Goal: Find specific page/section

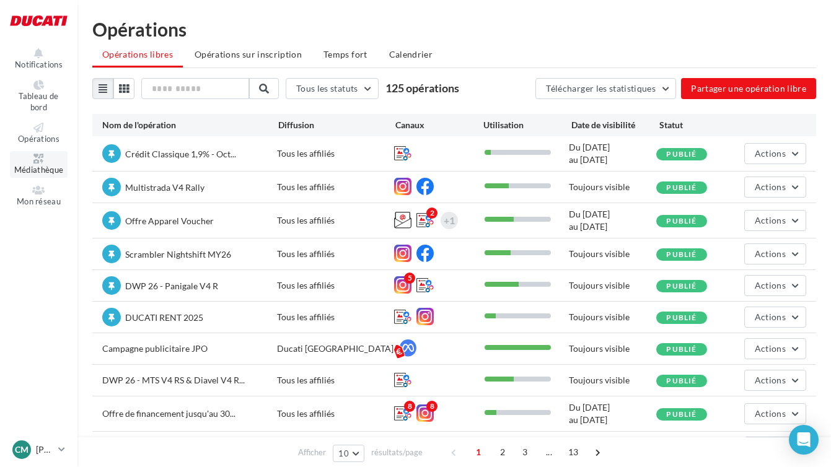
click at [38, 162] on icon at bounding box center [39, 159] width 50 height 10
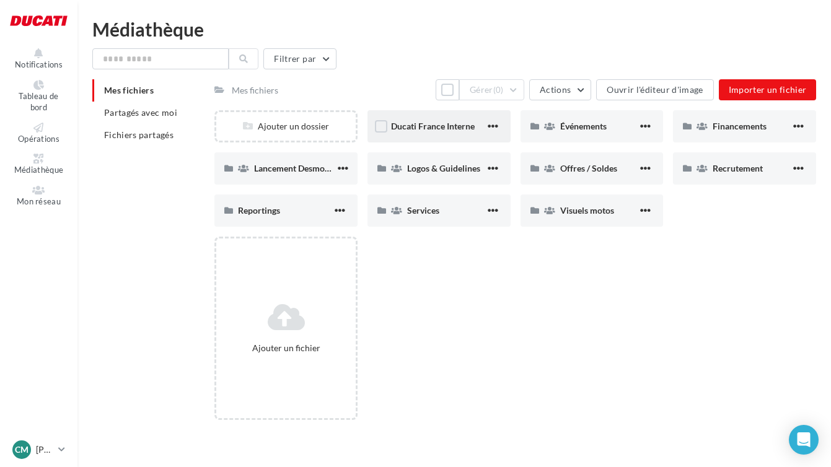
click at [465, 134] on div "Ducati France Interne" at bounding box center [438, 126] width 143 height 32
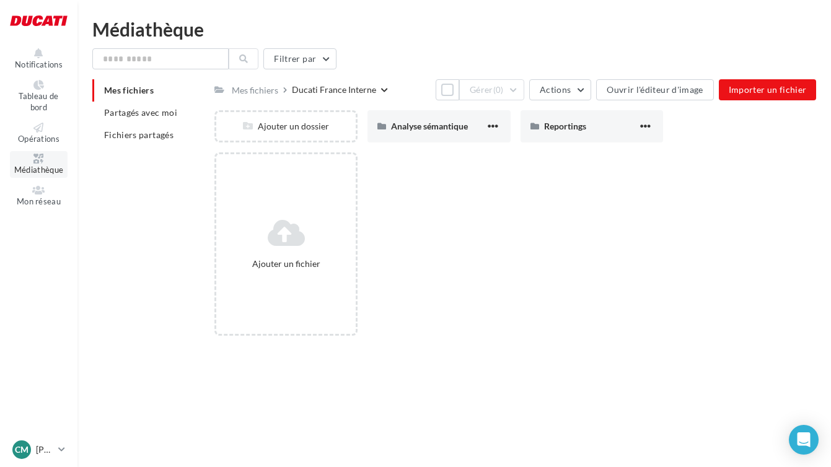
click at [37, 175] on span "Médiathèque" at bounding box center [39, 170] width 50 height 10
click at [53, 164] on link "Médiathèque" at bounding box center [39, 164] width 58 height 27
click at [48, 164] on link "Médiathèque" at bounding box center [39, 164] width 58 height 27
click at [257, 90] on div "Mes fichiers" at bounding box center [255, 90] width 46 height 12
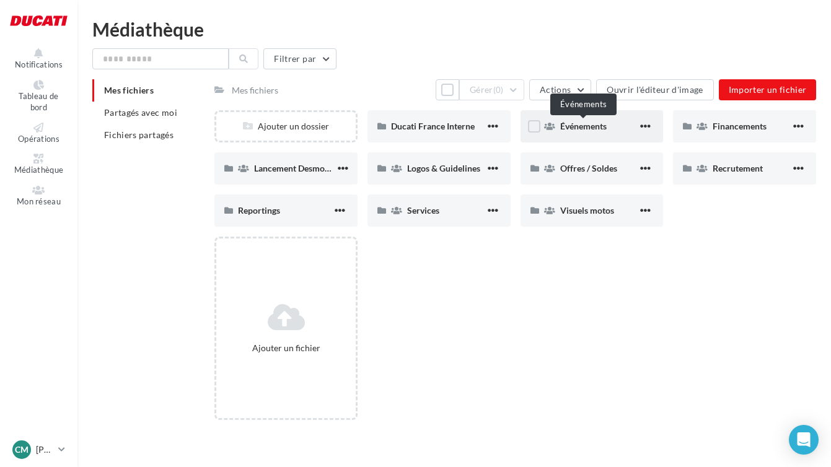
click at [592, 130] on span "Événements" at bounding box center [583, 126] width 46 height 11
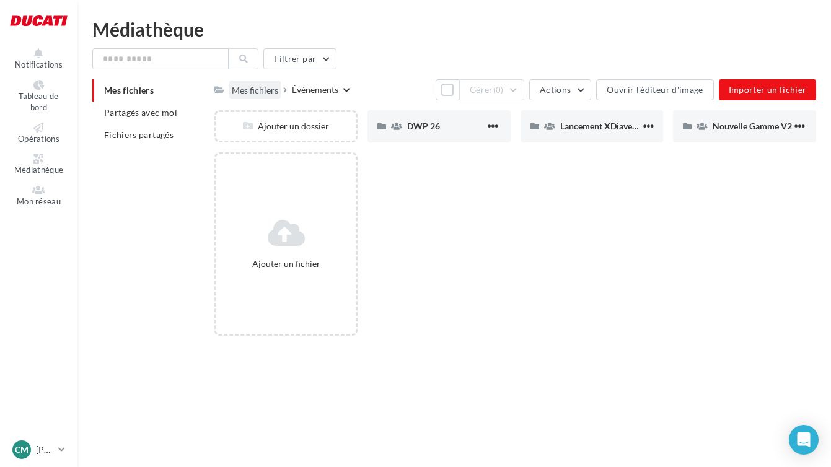
click at [262, 89] on div "Mes fichiers" at bounding box center [255, 90] width 46 height 12
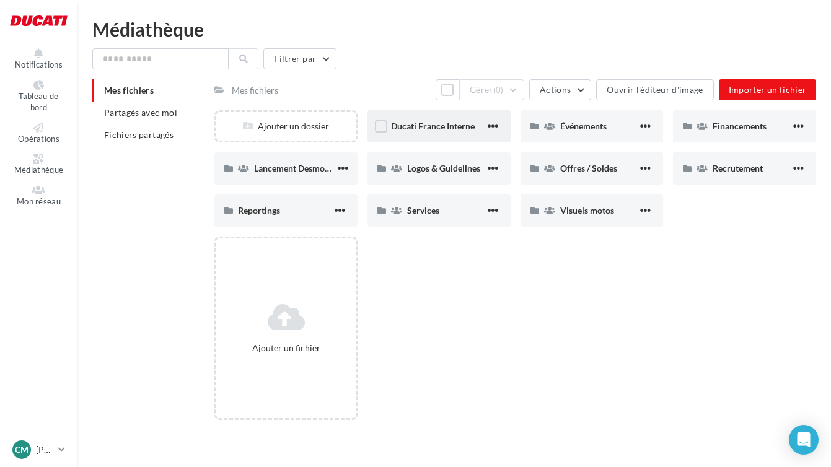
click at [445, 136] on div "Ducati France Interne" at bounding box center [438, 126] width 143 height 32
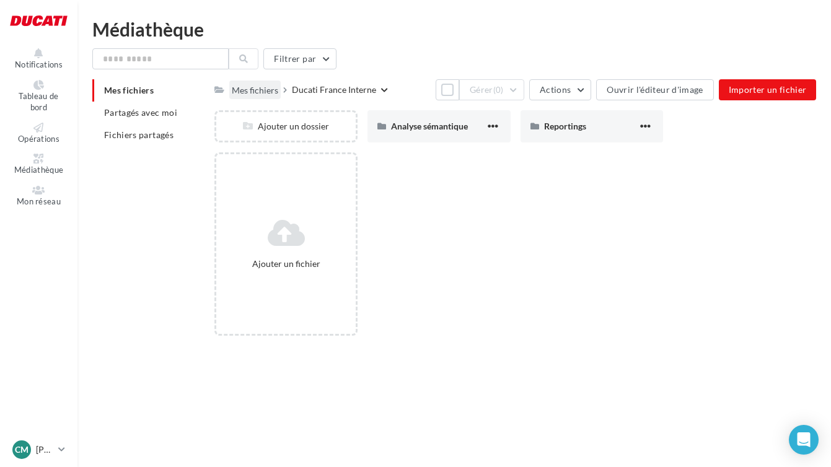
click at [251, 87] on div "Mes fichiers" at bounding box center [255, 90] width 46 height 12
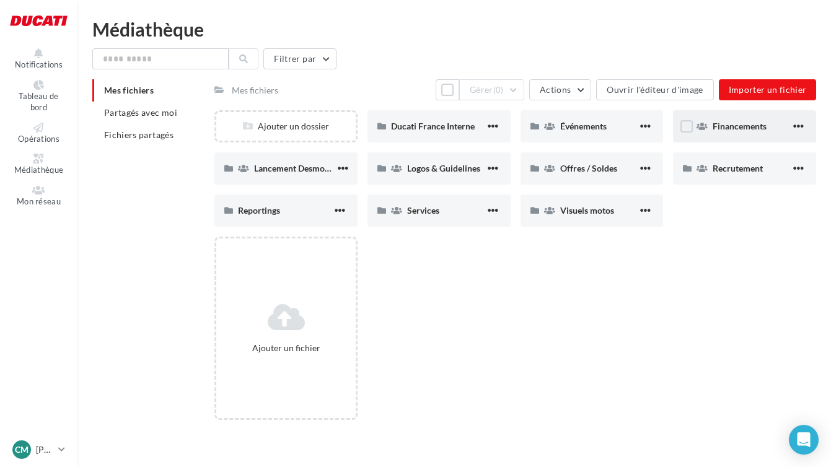
click at [757, 135] on div "Financements" at bounding box center [744, 126] width 143 height 32
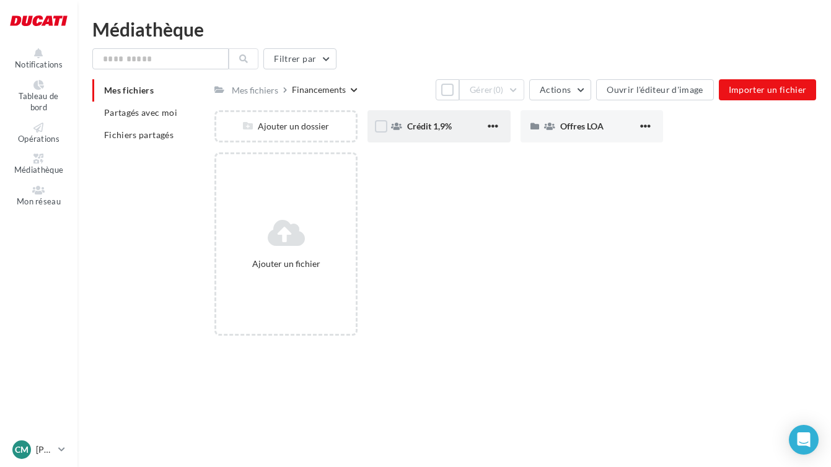
click at [454, 123] on div "Crédit 1,9%" at bounding box center [446, 126] width 78 height 12
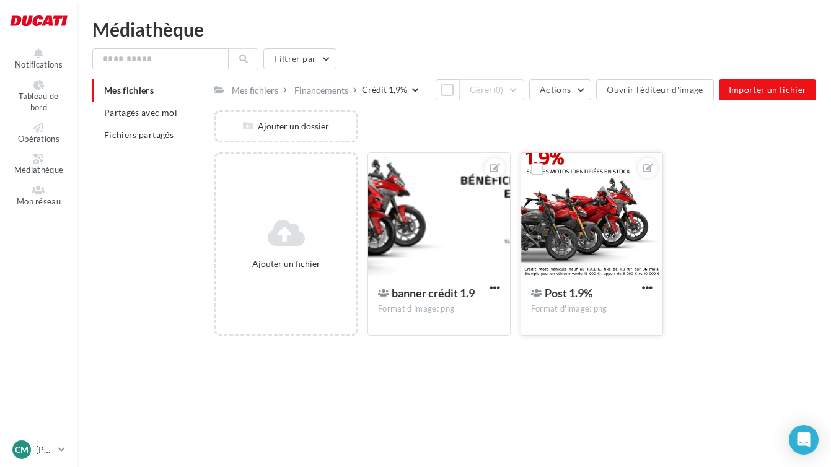
click at [596, 209] on div at bounding box center [592, 215] width 142 height 124
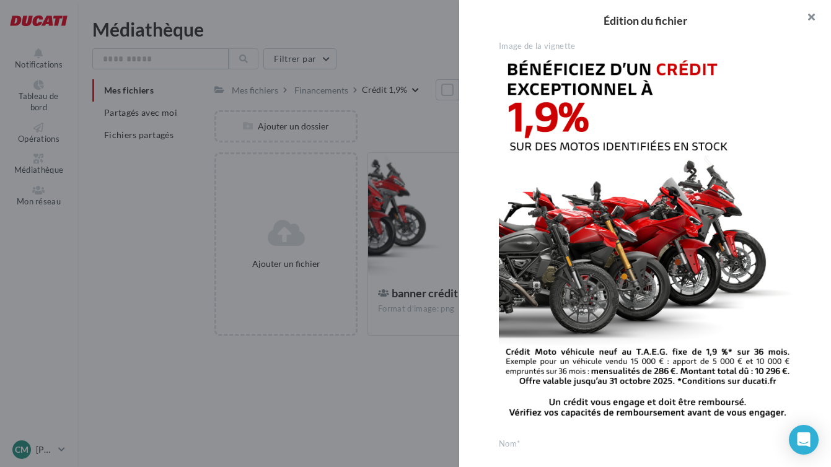
click at [811, 17] on button "button" at bounding box center [806, 18] width 50 height 37
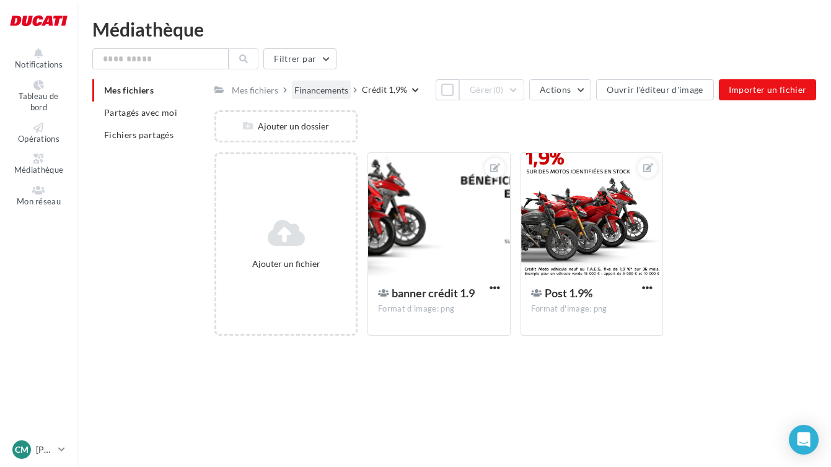
click at [326, 89] on div "Financements" at bounding box center [321, 90] width 54 height 12
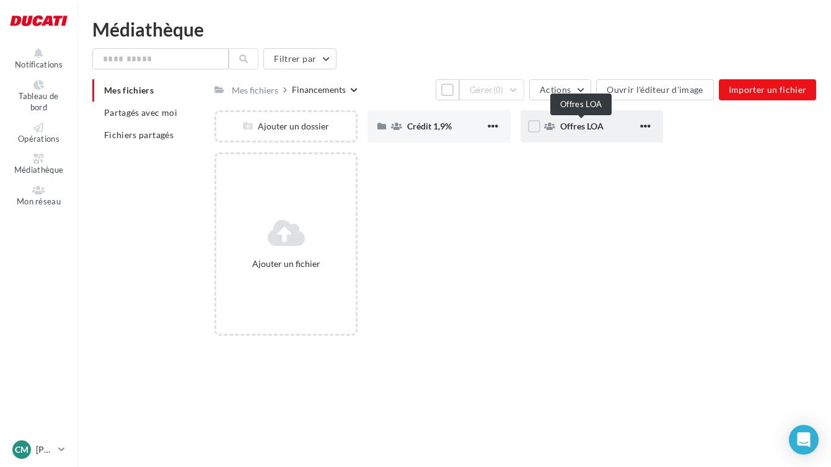
click at [596, 128] on span "Offres LOA" at bounding box center [581, 126] width 43 height 11
click at [607, 133] on div "Septembre 2025" at bounding box center [592, 126] width 143 height 32
click at [433, 129] on div "Post" at bounding box center [446, 126] width 78 height 12
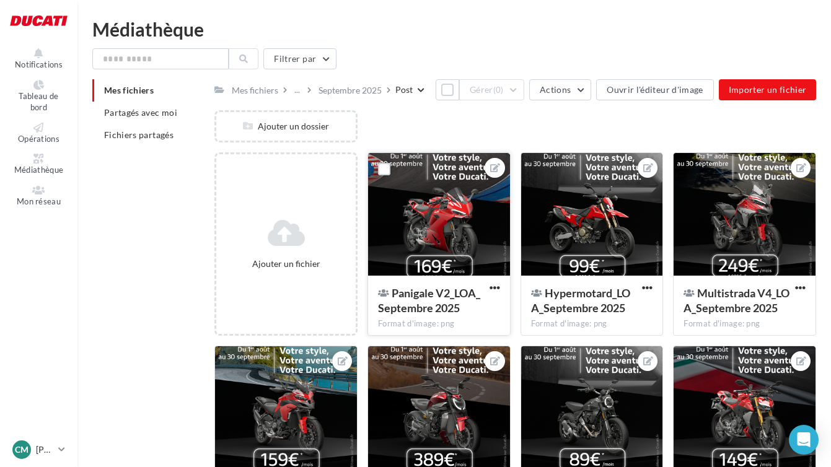
click at [445, 196] on div at bounding box center [439, 215] width 142 height 124
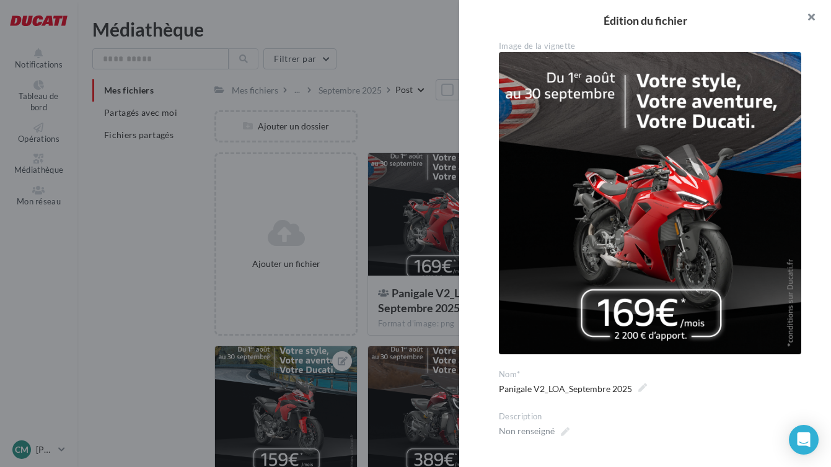
click at [806, 21] on button "button" at bounding box center [806, 18] width 50 height 37
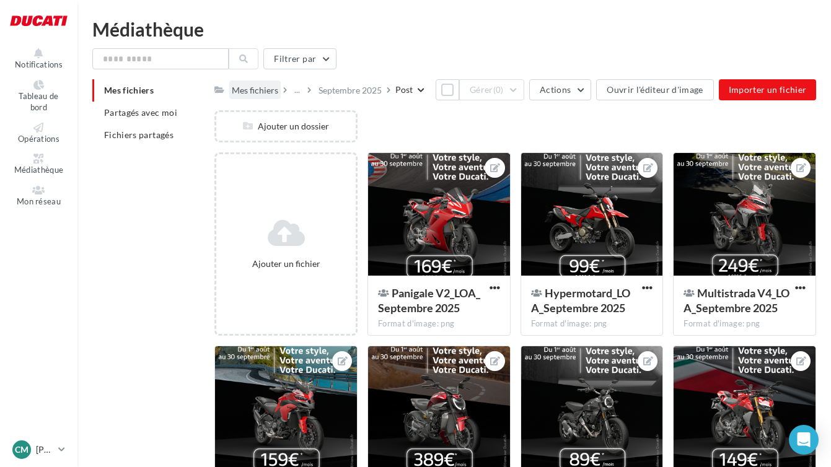
click at [270, 94] on div "Mes fichiers" at bounding box center [255, 90] width 46 height 12
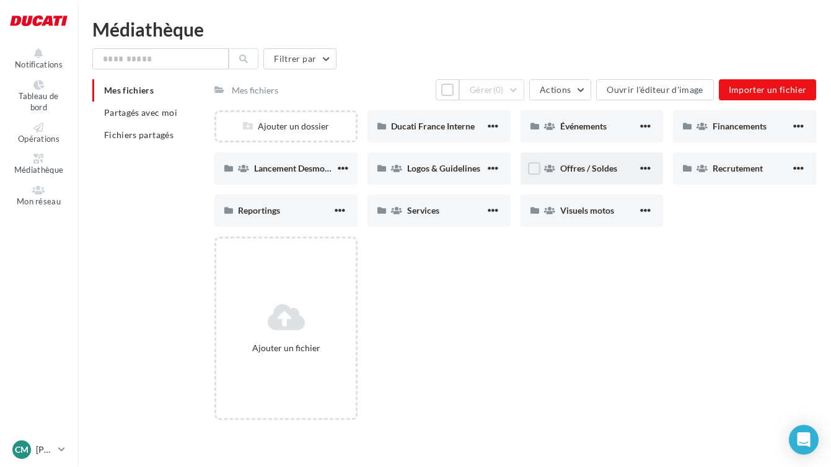
click at [580, 175] on div "Offres / Soldes" at bounding box center [599, 168] width 78 height 12
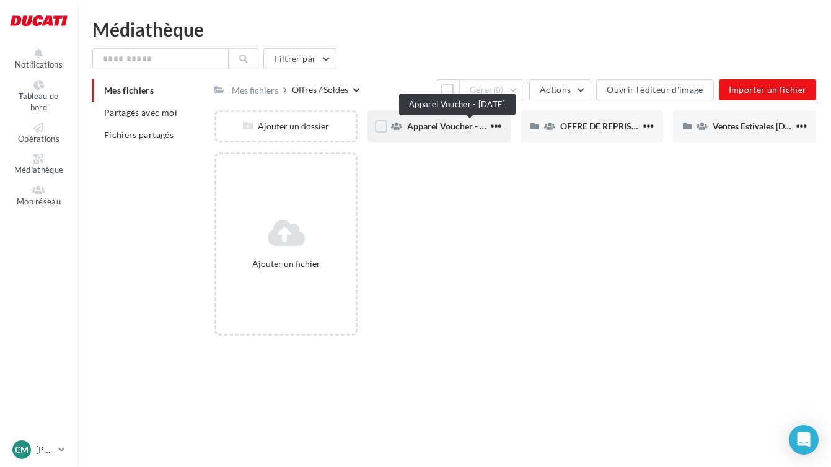
click at [465, 127] on span "Apparel Voucher - [DATE]" at bounding box center [456, 126] width 99 height 11
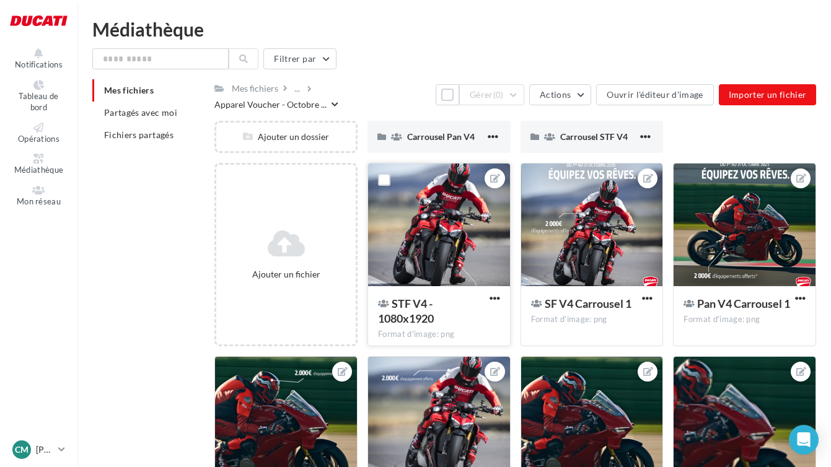
click at [434, 221] on div at bounding box center [439, 226] width 142 height 124
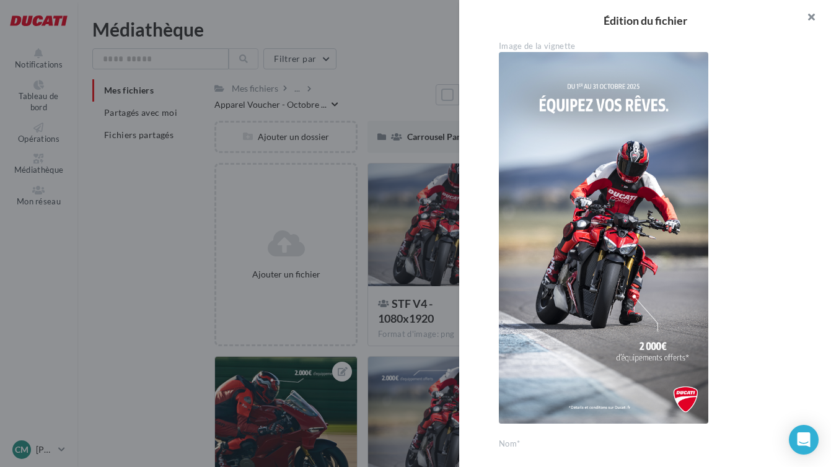
click at [809, 14] on button "button" at bounding box center [806, 18] width 50 height 37
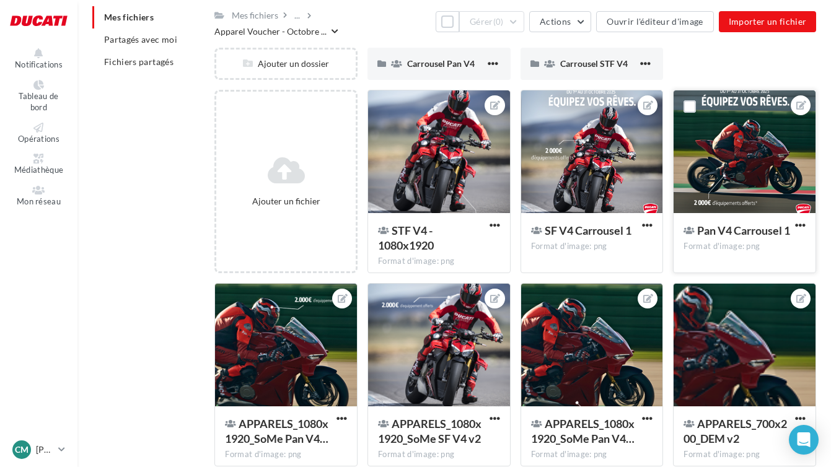
scroll to position [68, 0]
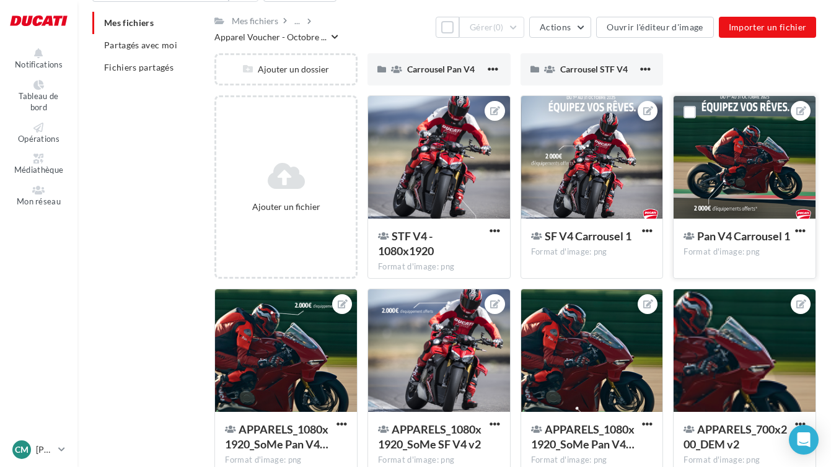
click at [740, 164] on div at bounding box center [745, 158] width 142 height 124
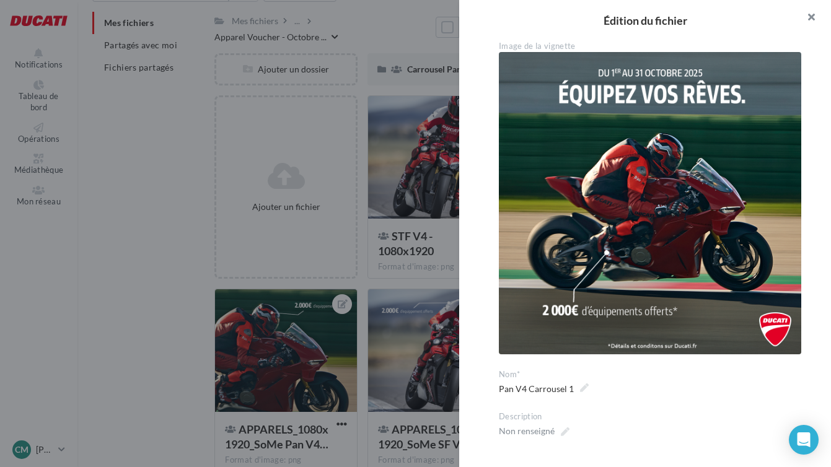
click at [811, 15] on button "button" at bounding box center [806, 18] width 50 height 37
